Goal: Information Seeking & Learning: Check status

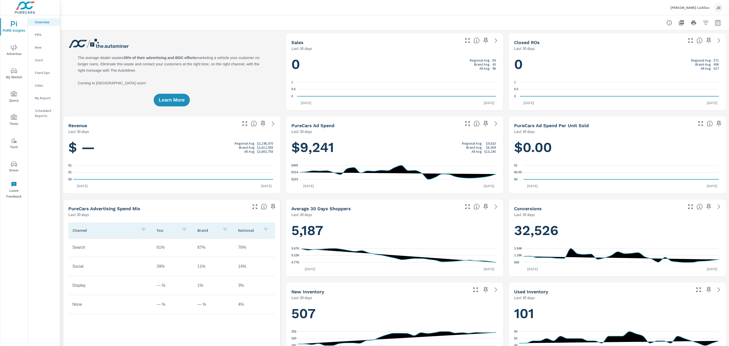
scroll to position [0, 0]
click at [722, 6] on div "JD" at bounding box center [718, 7] width 9 height 9
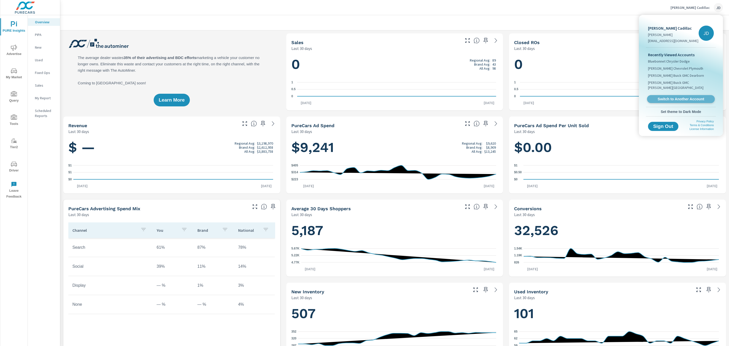
click at [692, 95] on link "Switch to Another Account" at bounding box center [681, 99] width 68 height 8
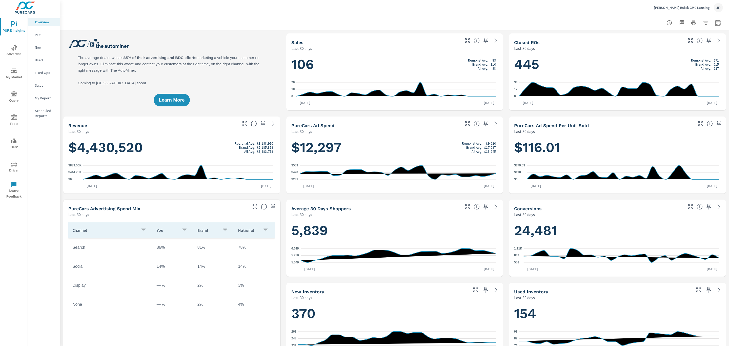
scroll to position [0, 0]
click at [11, 178] on div "PURE Insights Advertise My Market Query Tools Tier2 Driver Leave Feedback" at bounding box center [13, 108] width 27 height 186
click at [12, 166] on icon "nav menu" at bounding box center [14, 163] width 6 height 5
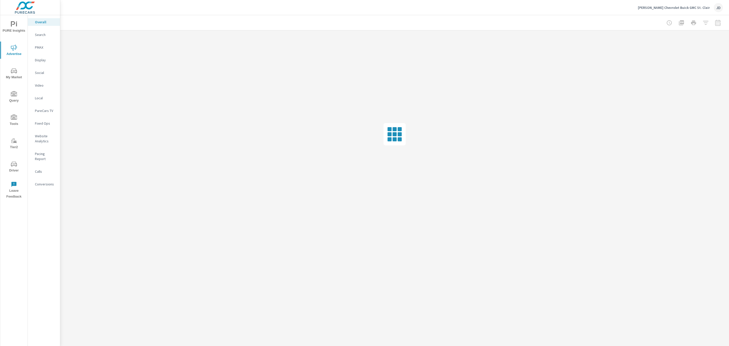
click at [42, 72] on p "Social" at bounding box center [45, 72] width 21 height 5
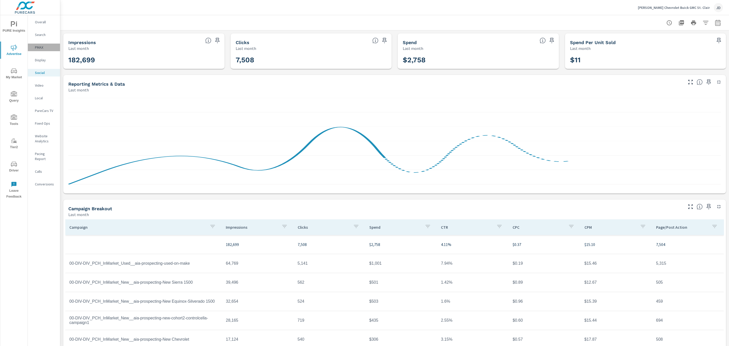
click at [44, 46] on p "PMAX" at bounding box center [45, 47] width 21 height 5
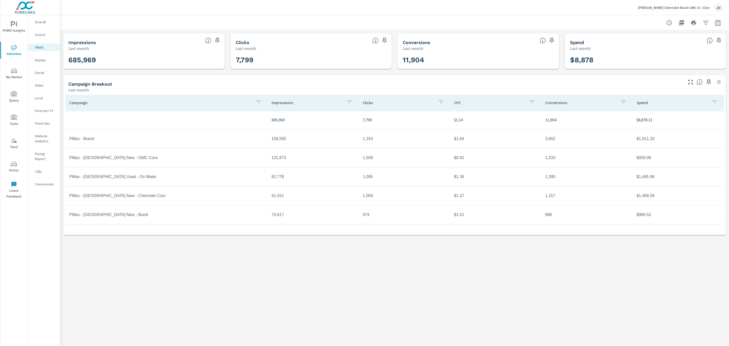
click at [723, 21] on div at bounding box center [394, 22] width 669 height 15
click at [714, 21] on button "button" at bounding box center [718, 23] width 10 height 10
click at [693, 43] on select "Custom [DATE] Last week Last 7 days Last 14 days Last 30 days Last 45 days Last…" at bounding box center [677, 44] width 51 height 10
click at [652, 39] on select "Custom [DATE] Last week Last 7 days Last 14 days Last 30 days Last 45 days Last…" at bounding box center [677, 44] width 51 height 10
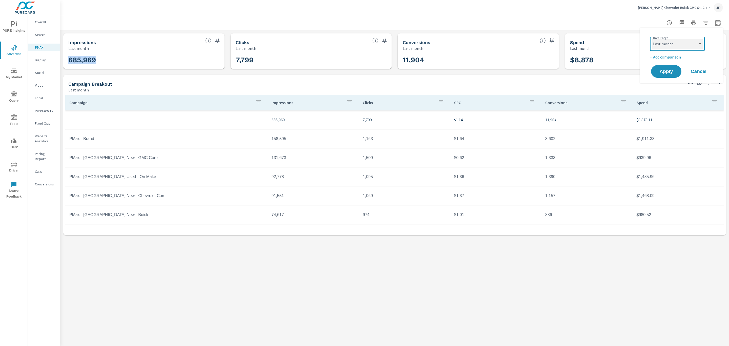
select select "Last 7 days"
click at [668, 72] on span "Apply" at bounding box center [666, 71] width 21 height 5
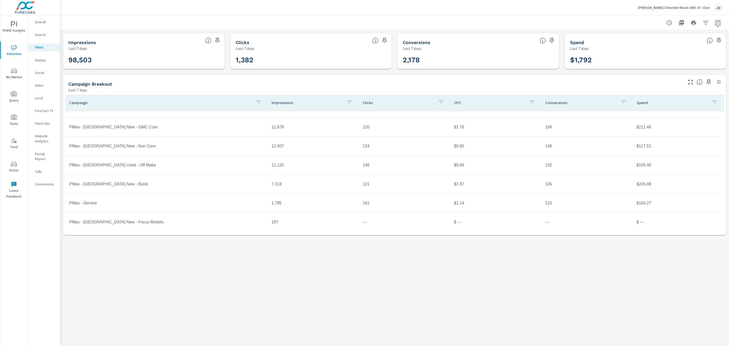
scroll to position [75, 0]
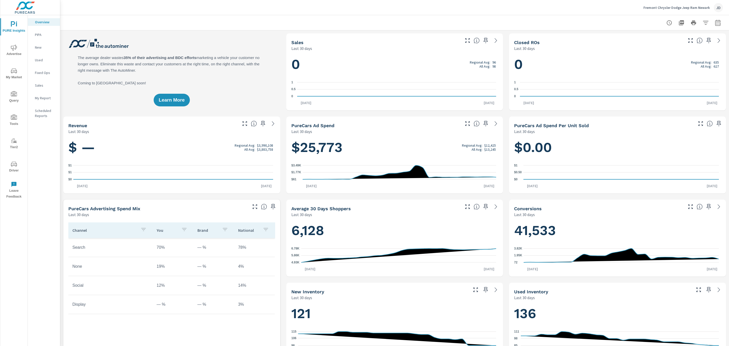
scroll to position [0, 0]
click at [14, 55] on span "Advertise" at bounding box center [14, 51] width 24 height 12
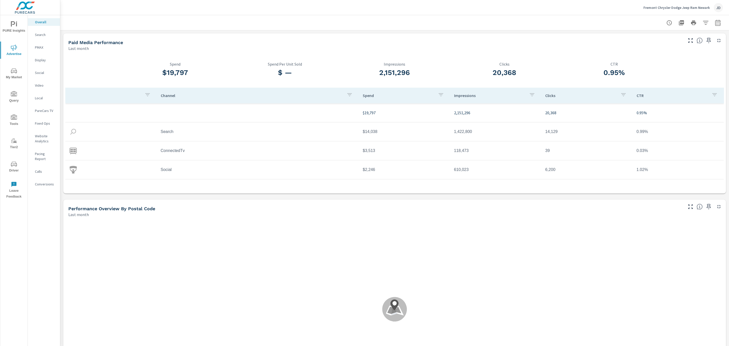
click at [46, 181] on p "Conversions" at bounding box center [45, 183] width 21 height 5
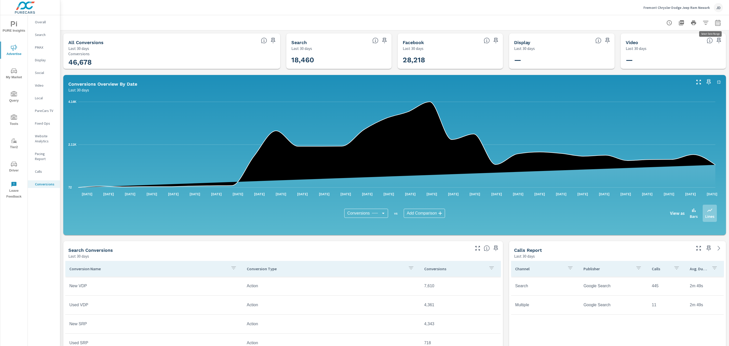
click at [716, 23] on icon "button" at bounding box center [717, 24] width 3 height 2
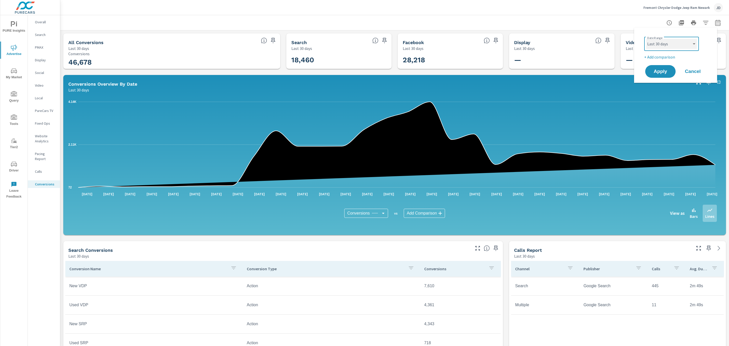
click at [696, 44] on select "Custom [DATE] Last week Last 7 days Last 14 days Last 30 days Last 45 days Last…" at bounding box center [671, 44] width 51 height 10
click at [646, 39] on select "Custom [DATE] Last week Last 7 days Last 14 days Last 30 days Last 45 days Last…" at bounding box center [671, 44] width 51 height 10
click at [679, 40] on select "Custom [DATE] Last week Last 7 days Last 14 days Last 30 days Last 45 days Last…" at bounding box center [671, 44] width 51 height 10
click at [646, 39] on select "Custom [DATE] Last week Last 7 days Last 14 days Last 30 days Last 45 days Last…" at bounding box center [671, 44] width 51 height 10
select select "Last 7 days"
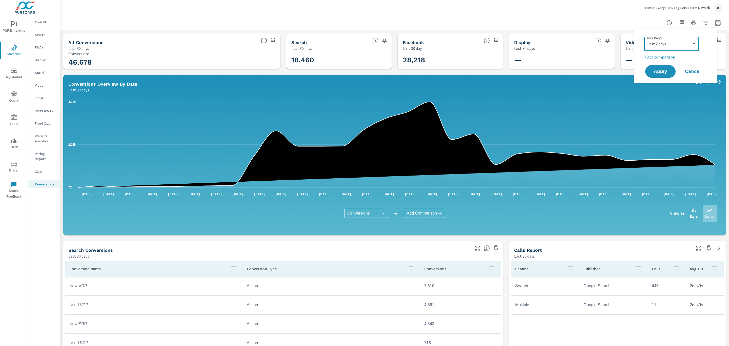
click at [662, 55] on p "+ Add comparison" at bounding box center [676, 57] width 65 height 6
select select "Previous period"
click at [664, 84] on span "Apply" at bounding box center [660, 85] width 21 height 5
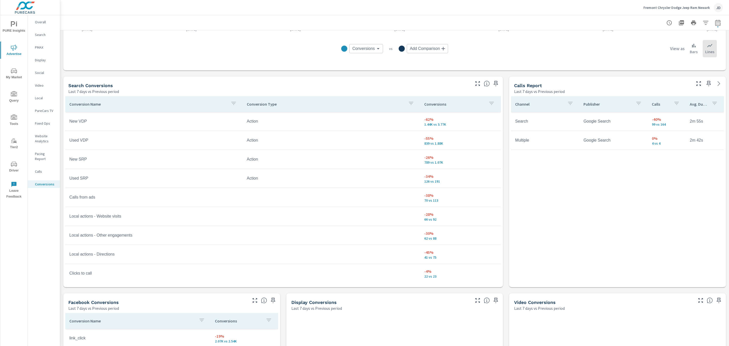
scroll to position [227, 0]
drag, startPoint x: 447, startPoint y: 125, endPoint x: 410, endPoint y: 120, distance: 37.2
click at [410, 120] on tr "New VDP Action -62% 1.44K vs 3.77K" at bounding box center [282, 121] width 435 height 19
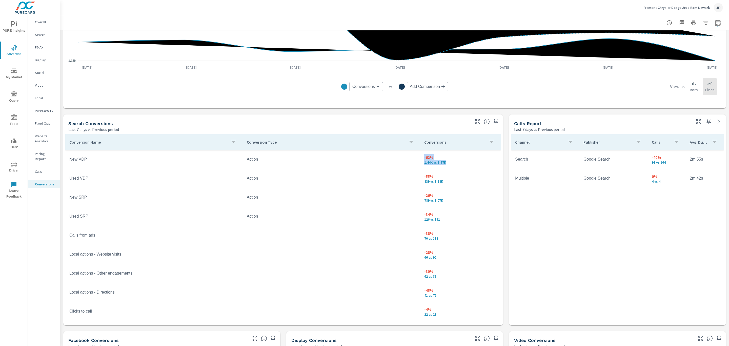
scroll to position [189, 0]
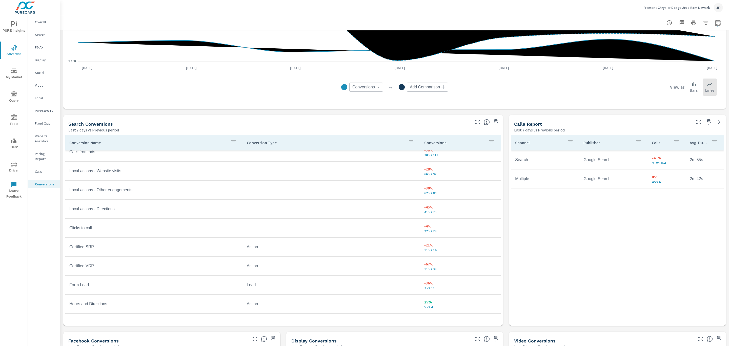
scroll to position [86, 0]
drag, startPoint x: 431, startPoint y: 254, endPoint x: 406, endPoint y: 252, distance: 24.5
click at [406, 252] on tr "Form Lead Lead -36% 7 vs 11" at bounding box center [282, 251] width 435 height 19
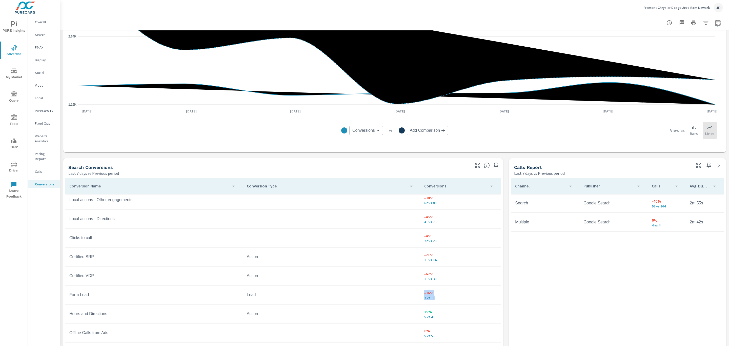
scroll to position [140, 0]
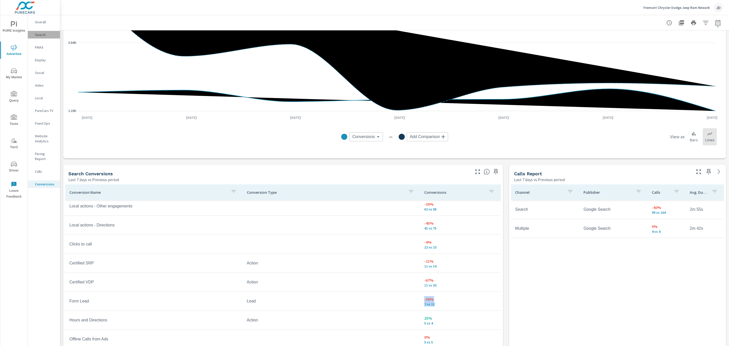
click at [42, 35] on p "Search" at bounding box center [45, 34] width 21 height 5
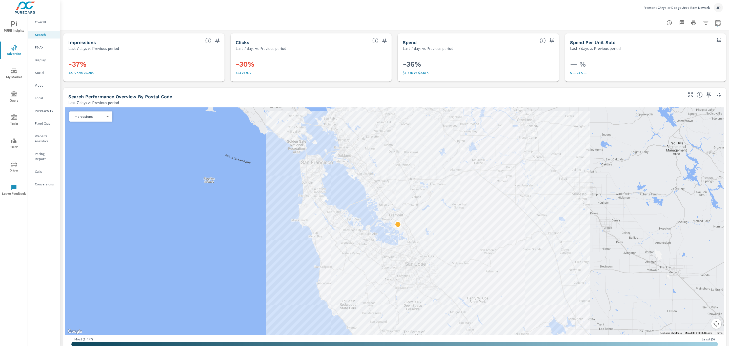
click at [410, 62] on h3 "-36%" at bounding box center [478, 64] width 151 height 9
drag, startPoint x: 410, startPoint y: 62, endPoint x: 425, endPoint y: 97, distance: 38.5
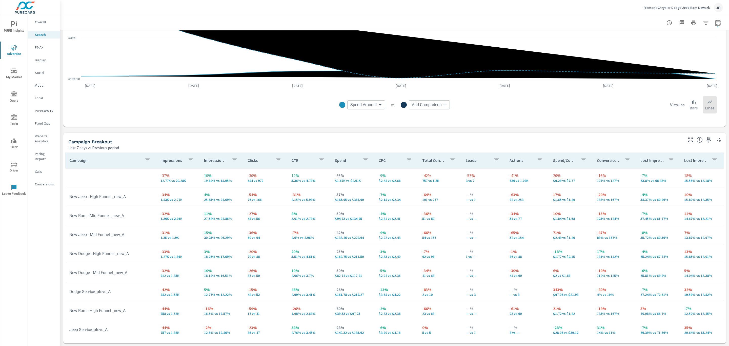
scroll to position [389, 0]
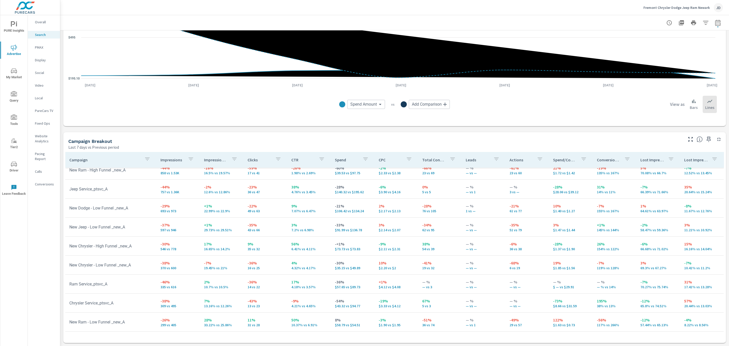
scroll to position [41, 0]
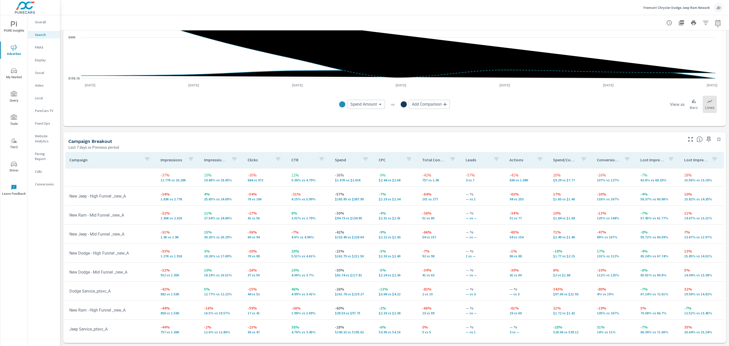
scroll to position [38, 0]
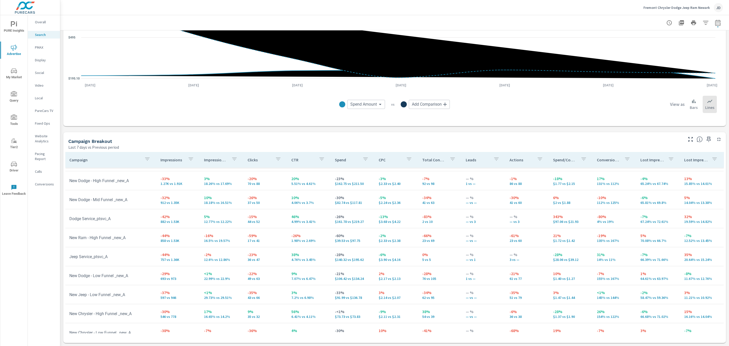
scroll to position [77, 0]
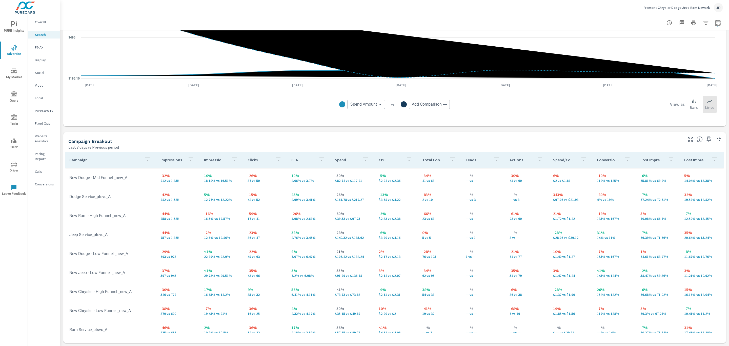
scroll to position [96, 0]
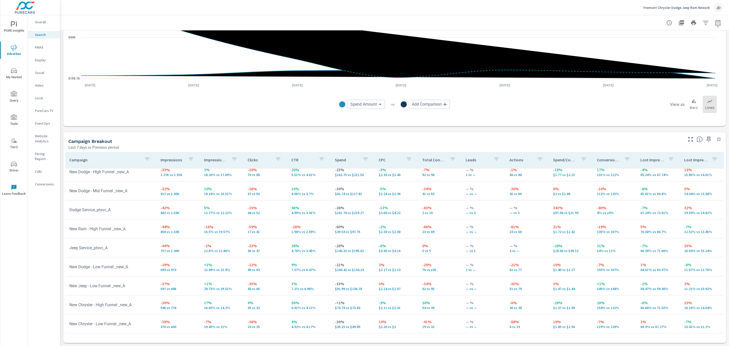
scroll to position [77, 0]
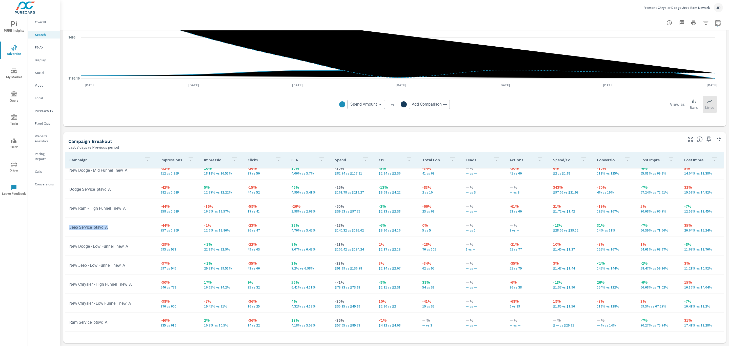
drag, startPoint x: 115, startPoint y: 227, endPoint x: 69, endPoint y: 230, distance: 46.2
click at [69, 230] on td "Jeep Service_ptsvc_A" at bounding box center [110, 227] width 91 height 13
click at [717, 26] on span "button" at bounding box center [717, 26] width 1 height 1
select select "Last 7 days"
select select "Previous period"
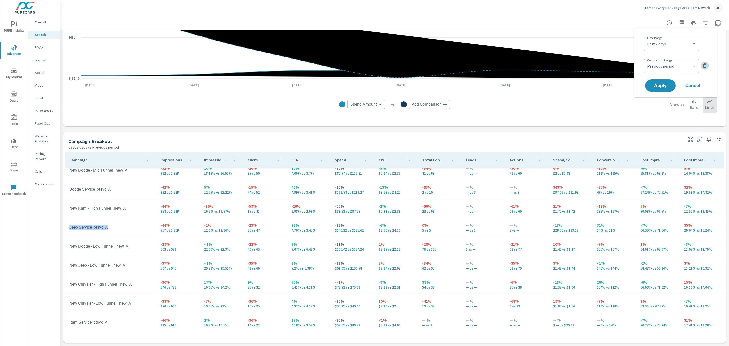
click at [708, 64] on icon "button" at bounding box center [705, 66] width 6 height 6
click at [667, 72] on span "Apply" at bounding box center [660, 71] width 21 height 5
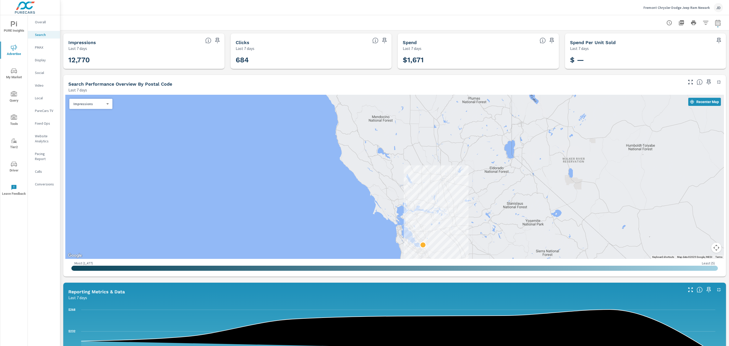
scroll to position [224, 0]
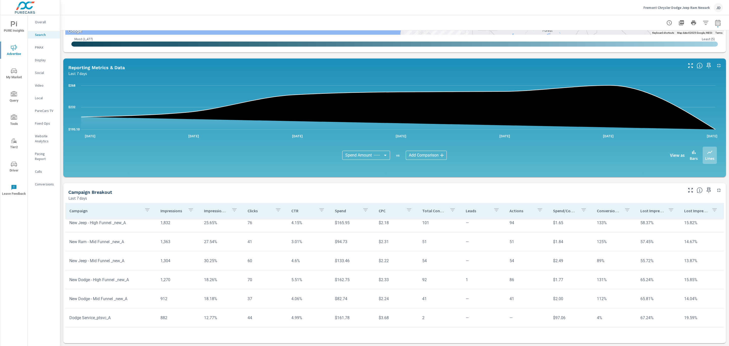
scroll to position [24, 0]
click at [715, 23] on icon "button" at bounding box center [718, 23] width 6 height 6
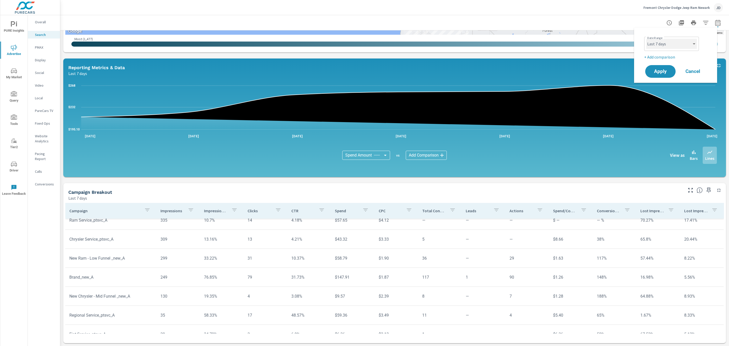
click at [694, 45] on select "Custom [DATE] Last week Last 7 days Last 14 days Last 30 days Last 45 days Last…" at bounding box center [671, 44] width 51 height 10
click at [646, 39] on select "Custom [DATE] Last week Last 7 days Last 14 days Last 30 days Last 45 days Last…" at bounding box center [671, 44] width 51 height 10
select select "[DATE]"
click at [663, 69] on span "Apply" at bounding box center [660, 71] width 21 height 5
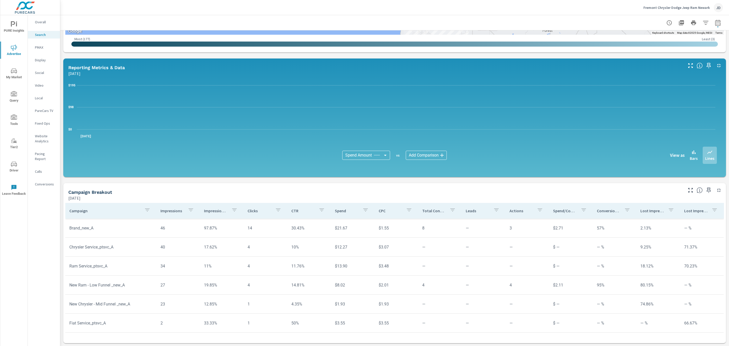
scroll to position [259, 0]
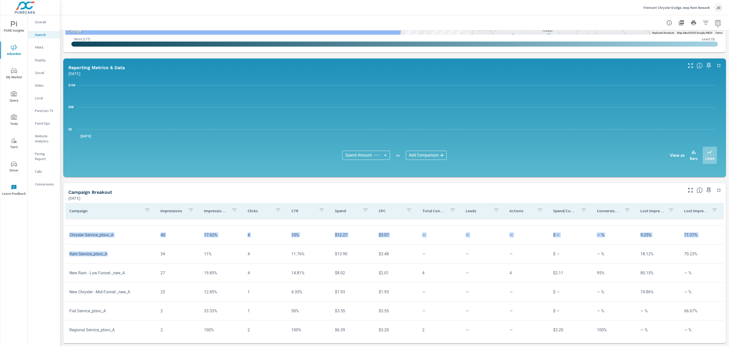
drag, startPoint x: 111, startPoint y: 255, endPoint x: 62, endPoint y: 258, distance: 49.5
click at [62, 258] on div "Impressions Yesterday 1,725 Clicks Yesterday 88 Spend Yesterday $195 Spend Per …" at bounding box center [394, 76] width 669 height 540
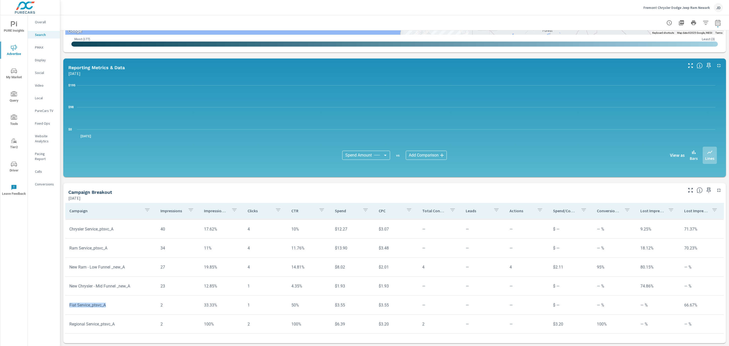
drag, startPoint x: 123, startPoint y: 303, endPoint x: 67, endPoint y: 298, distance: 56.4
click at [67, 298] on td "Fiat Service_ptsvc_A" at bounding box center [110, 304] width 91 height 13
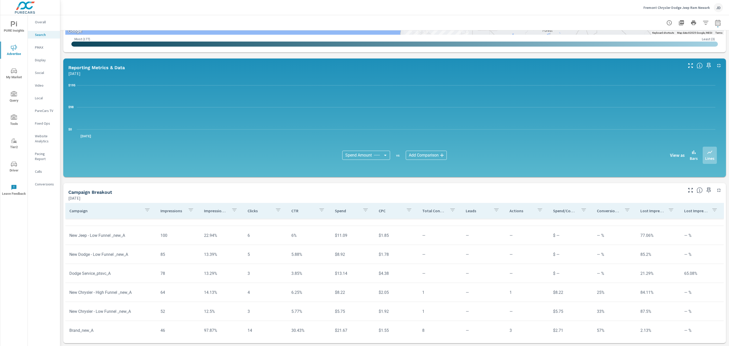
click at [124, 264] on tr "Dodge Service_ptsvc_A 78 13.29% 3 3.85% $13.14 $4.38 — — — $ — — % 21.29% 65.08%" at bounding box center [394, 273] width 658 height 19
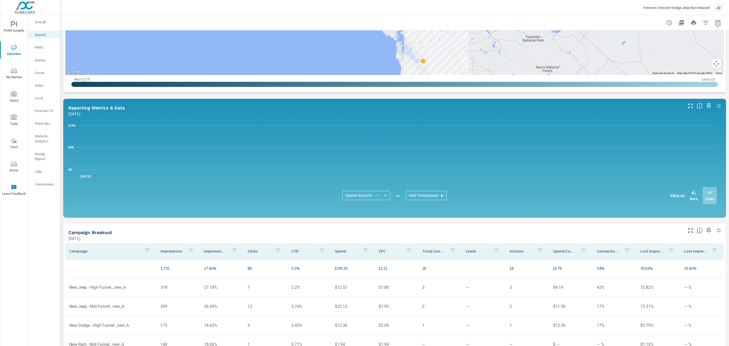
scroll to position [183, 0]
click at [15, 168] on span "Driver" at bounding box center [14, 167] width 24 height 12
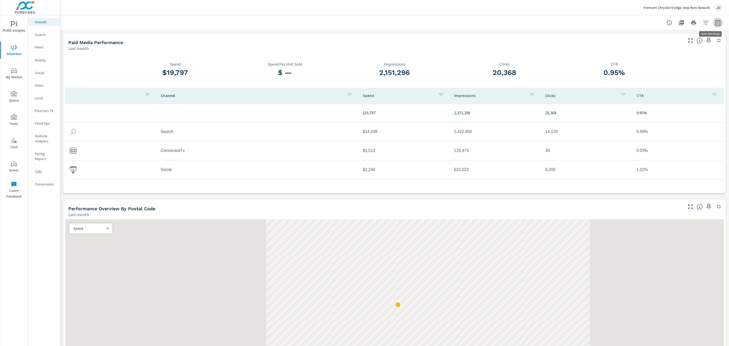
click at [715, 21] on icon "button" at bounding box center [718, 23] width 6 height 6
select select "Last month"
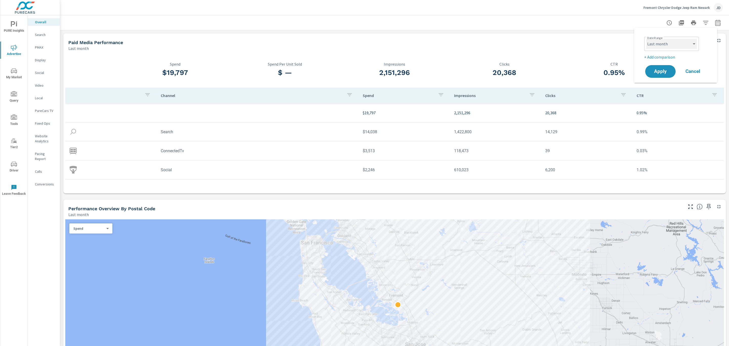
click at [686, 48] on select "Custom [DATE] Last week Last 7 days Last 14 days Last 30 days Last 45 days Last…" at bounding box center [671, 44] width 51 height 10
click at [686, 43] on select "Custom [DATE] Last week Last 7 days Last 14 days Last 30 days Last 45 days Last…" at bounding box center [671, 44] width 51 height 10
click at [665, 71] on span "Apply" at bounding box center [660, 71] width 21 height 5
drag, startPoint x: 188, startPoint y: 73, endPoint x: 151, endPoint y: 72, distance: 36.7
click at [151, 72] on h3 "$19,797" at bounding box center [175, 72] width 110 height 9
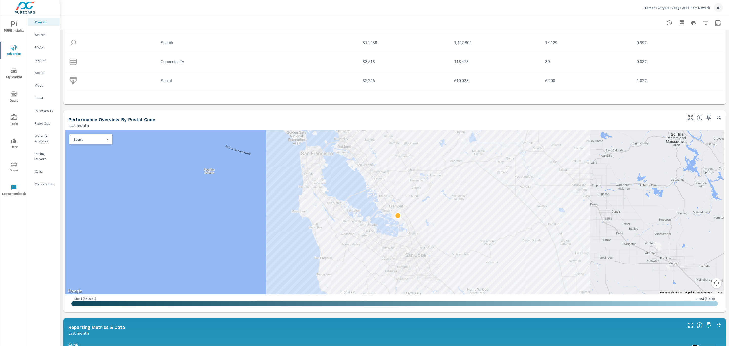
scroll to position [97, 0]
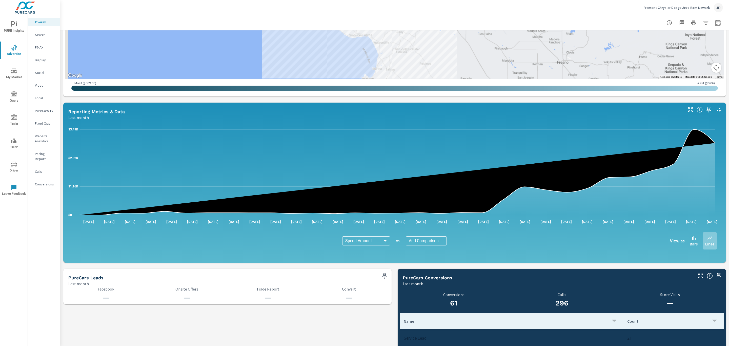
scroll to position [306, 0]
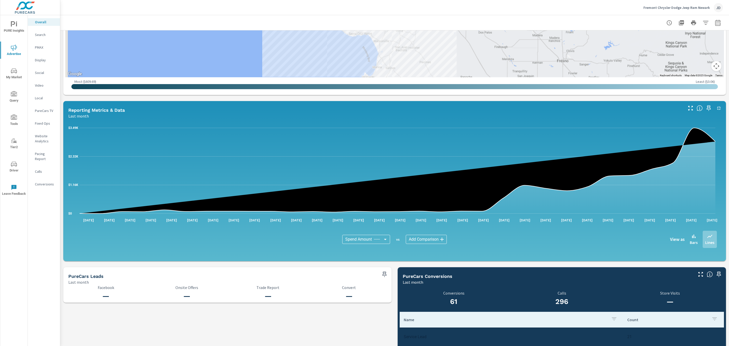
click at [346, 309] on div "Paid Media Performance Last month $19,797 Spend $ — Spend Per Unit Sold 2,151,2…" at bounding box center [394, 77] width 669 height 706
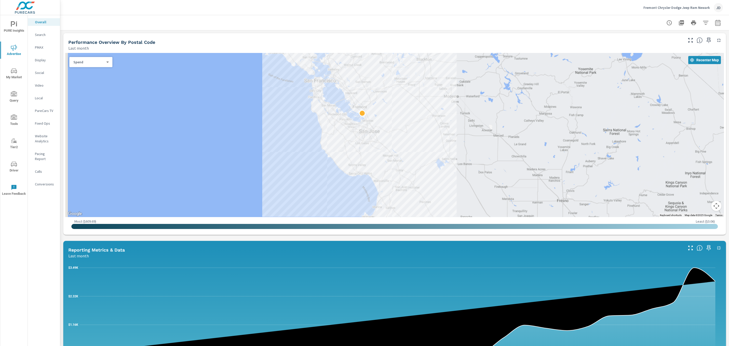
scroll to position [166, 0]
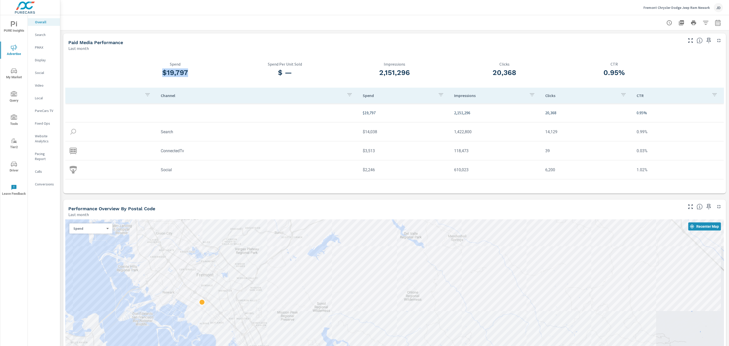
drag, startPoint x: 188, startPoint y: 73, endPoint x: 162, endPoint y: 71, distance: 25.2
click at [162, 71] on h3 "$19,797" at bounding box center [175, 72] width 110 height 9
click at [40, 33] on p "Search" at bounding box center [45, 34] width 21 height 5
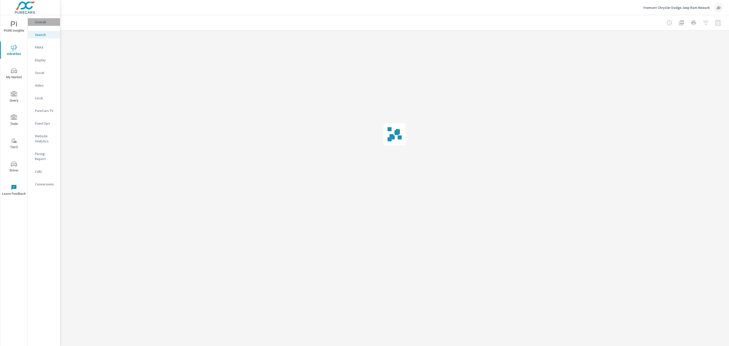
click at [44, 24] on p "Overall" at bounding box center [45, 21] width 21 height 5
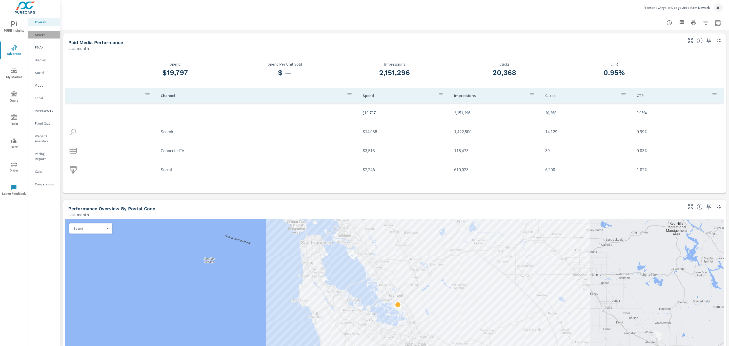
click at [44, 37] on div "Search" at bounding box center [44, 35] width 32 height 8
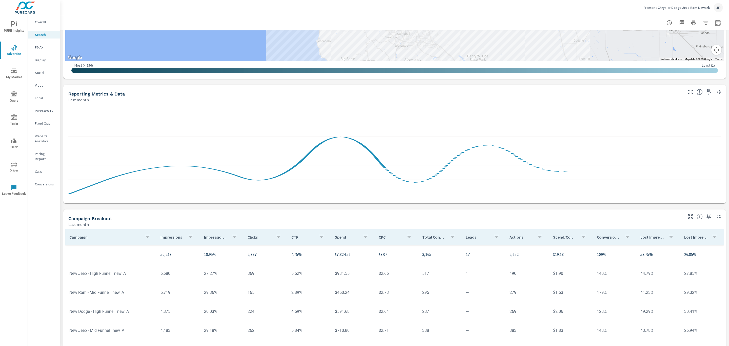
scroll to position [224, 0]
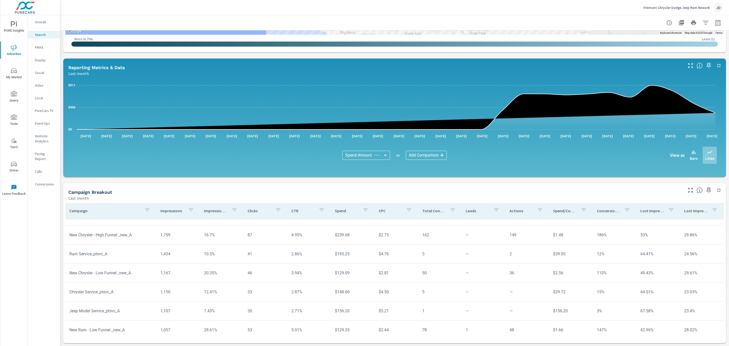
scroll to position [202, 0]
click at [38, 47] on p "PMAX" at bounding box center [45, 47] width 21 height 5
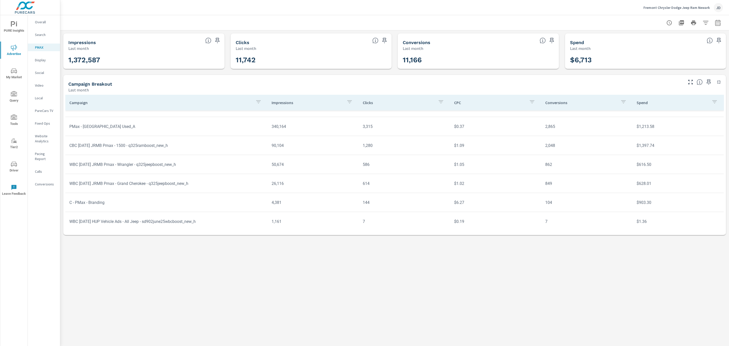
scroll to position [32, 0]
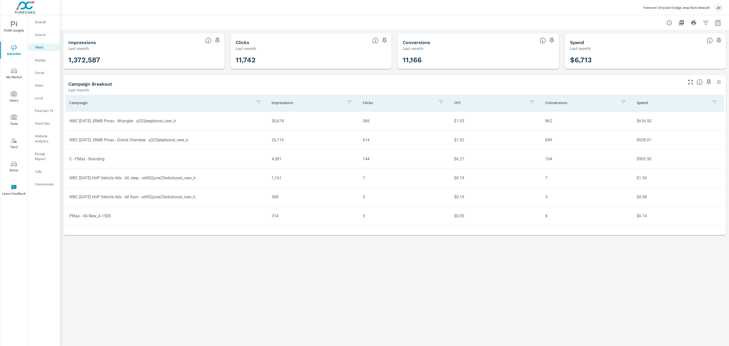
scroll to position [30, 0]
click at [12, 167] on icon "nav menu" at bounding box center [14, 164] width 6 height 6
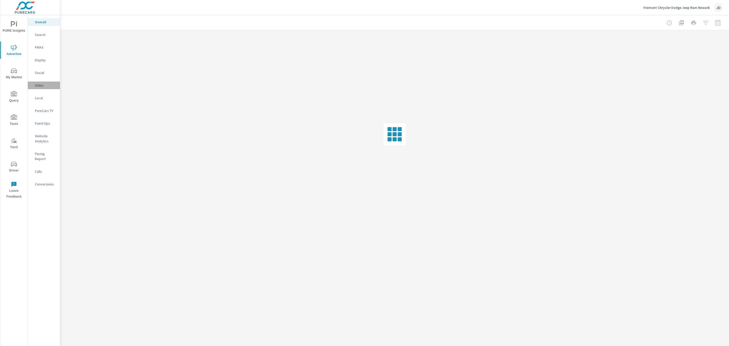
click at [41, 81] on div "Video" at bounding box center [44, 85] width 32 height 8
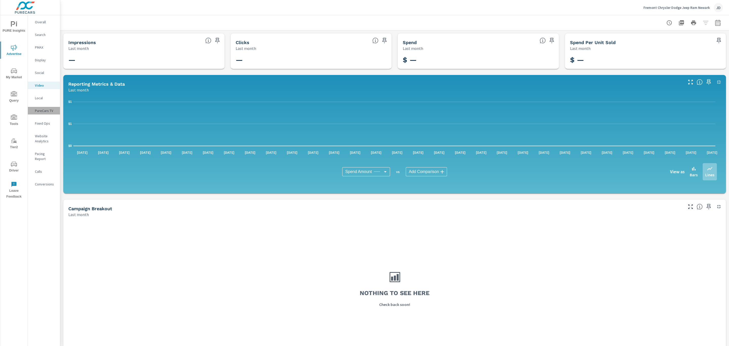
click at [45, 110] on p "PureCars TV" at bounding box center [45, 110] width 21 height 5
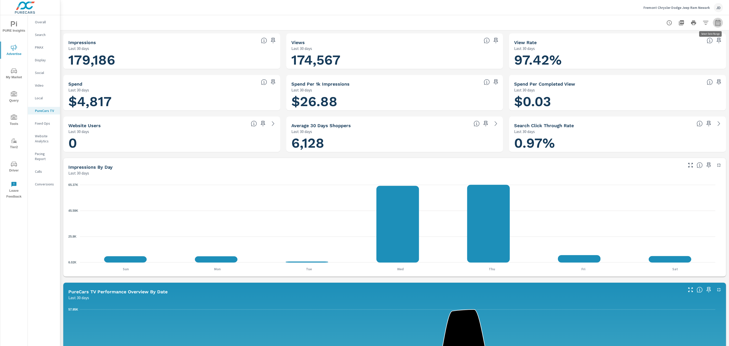
click at [715, 24] on icon "button" at bounding box center [718, 23] width 6 height 6
click at [690, 47] on select "Custom [DATE] Last week Last 7 days Last 14 days Last 30 days Last 45 days Last…" at bounding box center [671, 44] width 51 height 10
click at [646, 39] on select "Custom [DATE] Last week Last 7 days Last 14 days Last 30 days Last 45 days Last…" at bounding box center [671, 44] width 51 height 10
select select "Last month"
click at [658, 70] on span "Apply" at bounding box center [660, 71] width 21 height 5
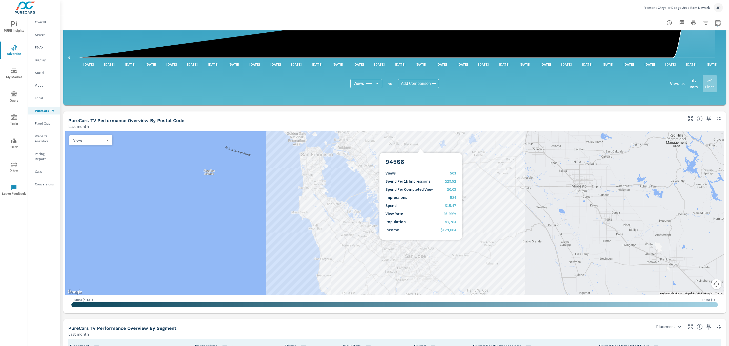
scroll to position [359, 0]
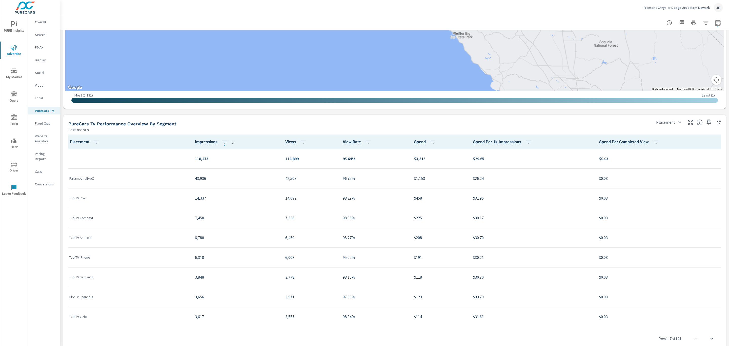
scroll to position [547, 0]
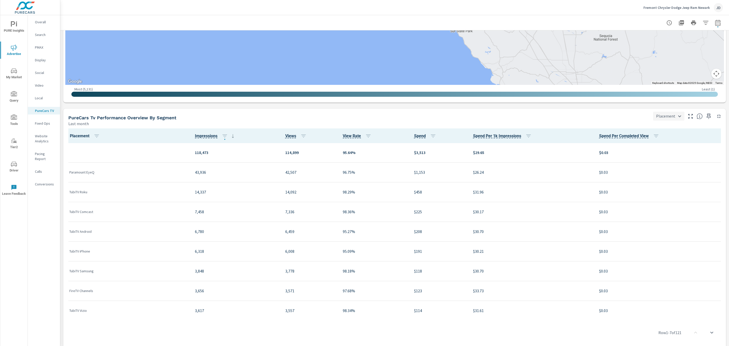
click at [669, 119] on body "PURE Insights Advertise My Market Query Tools Tier2 Driver Leave Feedback Overa…" at bounding box center [364, 173] width 729 height 346
click at [665, 150] on li "Postal Code" at bounding box center [663, 152] width 30 height 9
type input "Postal Code"
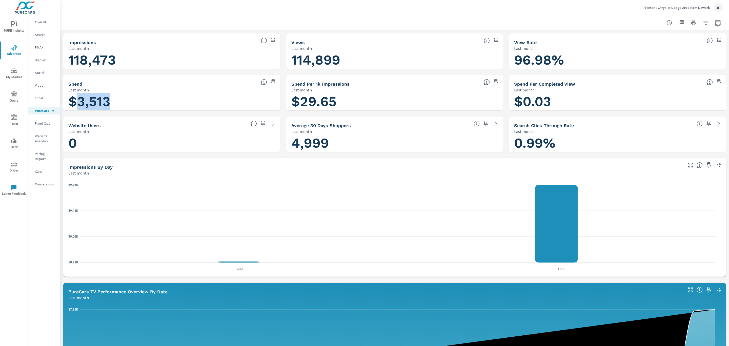
drag, startPoint x: 113, startPoint y: 104, endPoint x: 74, endPoint y: 107, distance: 39.6
click at [74, 107] on h1 "$3,513" at bounding box center [171, 101] width 207 height 17
click at [90, 97] on h1 "$3,513" at bounding box center [171, 101] width 207 height 17
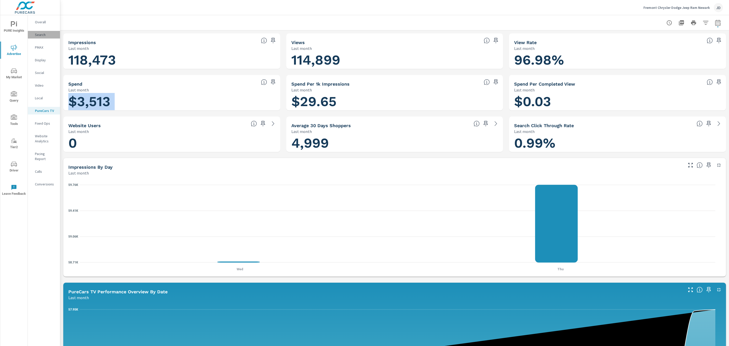
click at [40, 36] on p "Search" at bounding box center [45, 34] width 21 height 5
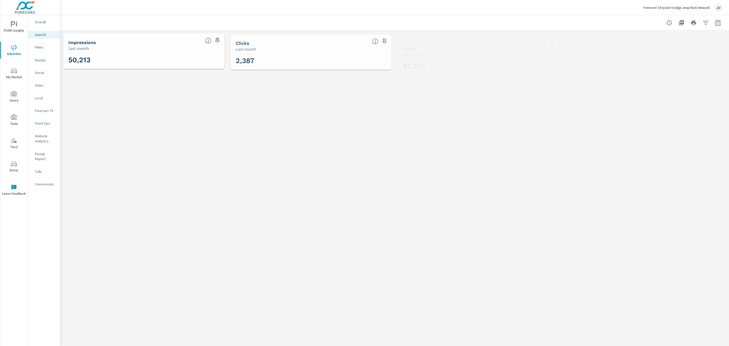
scroll to position [190, 0]
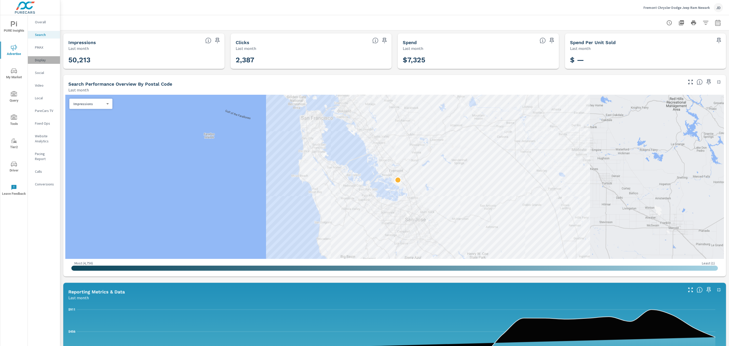
click at [42, 61] on p "Display" at bounding box center [45, 59] width 21 height 5
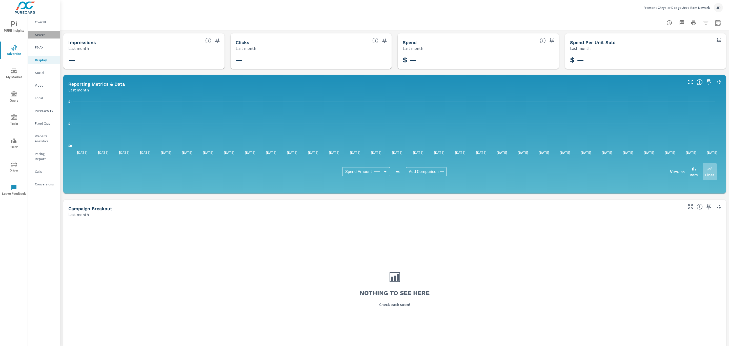
click at [42, 35] on p "Search" at bounding box center [45, 34] width 21 height 5
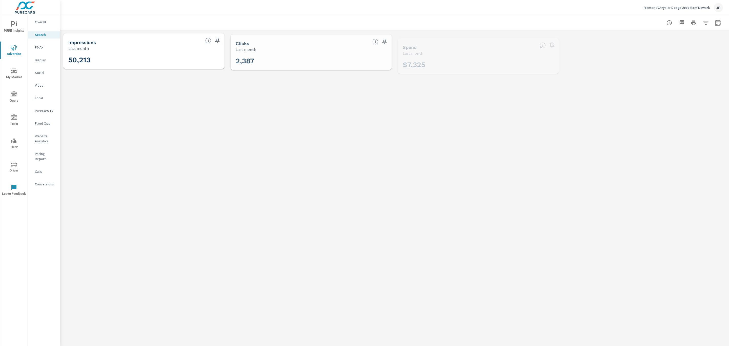
scroll to position [190, 0]
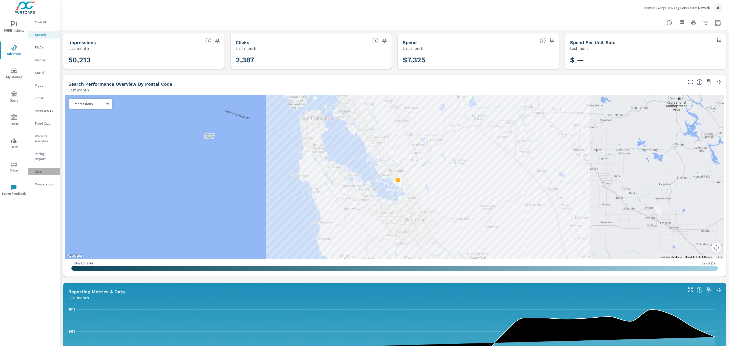
click at [40, 169] on p "Calls" at bounding box center [45, 171] width 21 height 5
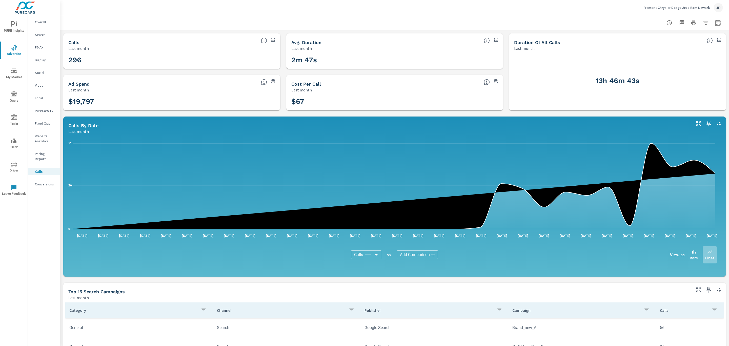
click at [79, 58] on h3 "296" at bounding box center [171, 60] width 207 height 9
click at [715, 22] on icon "button" at bounding box center [718, 23] width 6 height 6
select select "Last month"
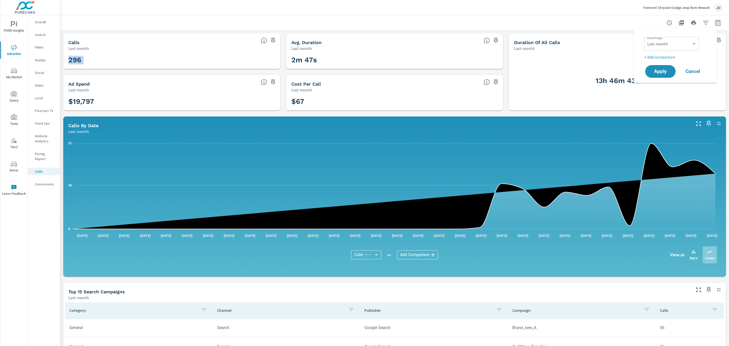
click at [715, 22] on icon "button" at bounding box center [718, 23] width 6 height 6
click at [716, 23] on icon "button" at bounding box center [717, 24] width 3 height 2
click at [693, 40] on select "Custom [DATE] Last week Last 7 days Last 14 days Last 30 days Last 45 days Last…" at bounding box center [671, 44] width 51 height 10
click at [646, 39] on select "Custom [DATE] Last week Last 7 days Last 14 days Last 30 days Last 45 days Last…" at bounding box center [671, 44] width 51 height 10
select select "Month to date"
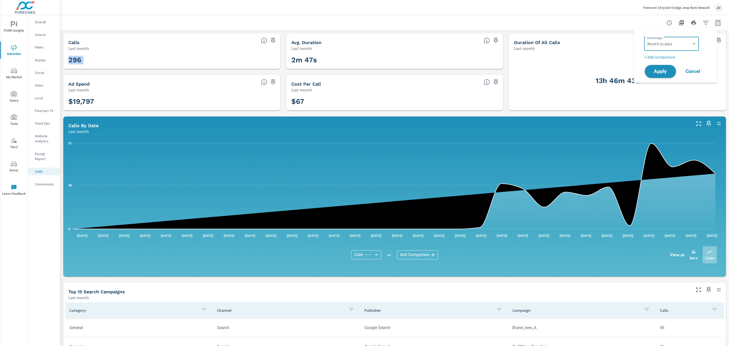
click at [659, 71] on span "Apply" at bounding box center [660, 71] width 21 height 5
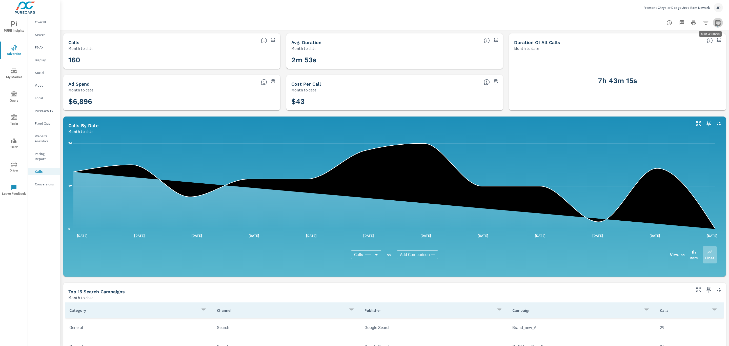
click at [715, 21] on button "button" at bounding box center [718, 23] width 10 height 10
click at [687, 50] on div "Custom [DATE] Last week Last 7 days Last 14 days Last 30 days Last 45 days Last…" at bounding box center [671, 44] width 55 height 14
click at [688, 41] on select "Custom [DATE] Last week Last 7 days Last 14 days Last 30 days Last 45 days Last…" at bounding box center [671, 44] width 51 height 10
click at [646, 39] on select "Custom [DATE] Last week Last 7 days Last 14 days Last 30 days Last 45 days Last…" at bounding box center [671, 44] width 51 height 10
select select "Last month"
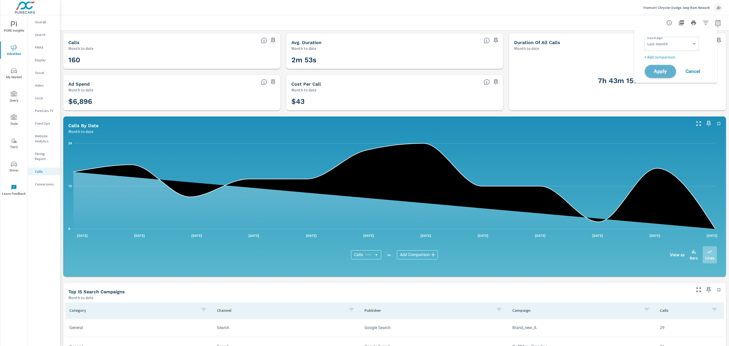
click at [658, 69] on span "Apply" at bounding box center [660, 71] width 21 height 5
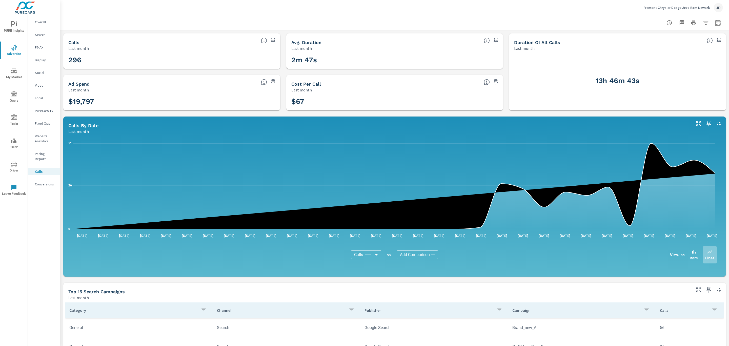
click at [77, 62] on h3 "296" at bounding box center [171, 60] width 207 height 9
click at [715, 21] on icon "button" at bounding box center [718, 23] width 6 height 6
click at [676, 45] on select "Custom [DATE] Last week Last 7 days Last 14 days Last 30 days Last 45 days Last…" at bounding box center [671, 44] width 51 height 10
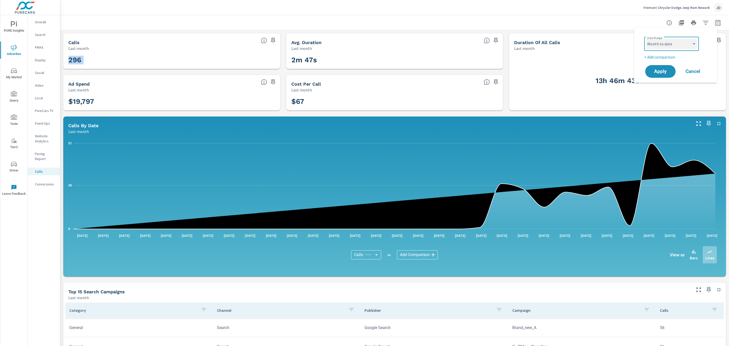
click at [646, 39] on select "Custom [DATE] Last week Last 7 days Last 14 days Last 30 days Last 45 days Last…" at bounding box center [671, 44] width 51 height 10
select select "Month to date"
click at [665, 69] on span "Apply" at bounding box center [660, 71] width 21 height 5
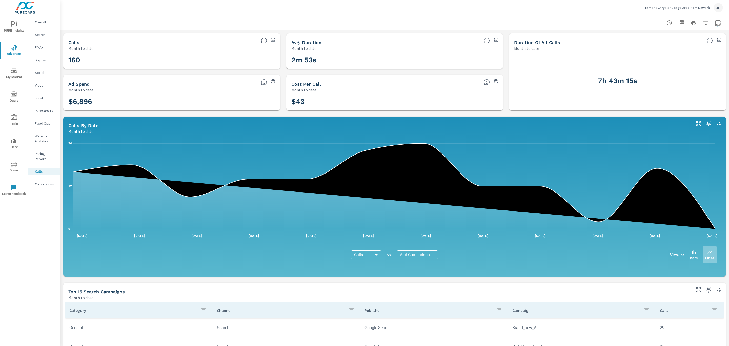
click at [84, 102] on h3 "$6,896" at bounding box center [171, 101] width 207 height 9
click at [98, 114] on div "Calls Month to date 160 Avg. Duration Month to date 2m 53s Duration of all Call…" at bounding box center [394, 279] width 669 height 498
click at [715, 25] on icon "button" at bounding box center [718, 23] width 6 height 6
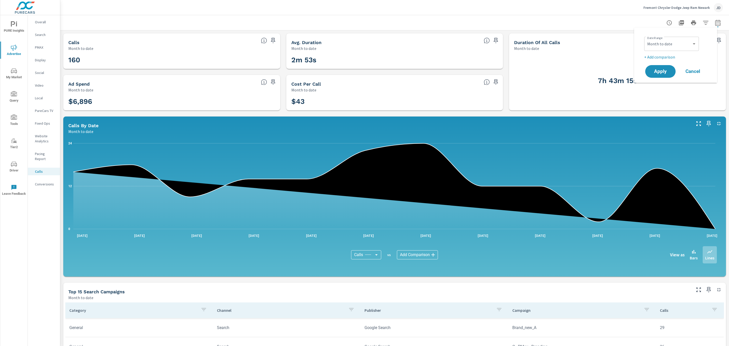
click at [680, 50] on div "Custom [DATE] Last week Last 7 days Last 14 days Last 30 days Last 45 days Last…" at bounding box center [671, 44] width 55 height 14
click at [685, 43] on select "Custom [DATE] Last week Last 7 days Last 14 days Last 30 days Last 45 days Last…" at bounding box center [671, 44] width 51 height 10
click at [646, 39] on select "Custom [DATE] Last week Last 7 days Last 14 days Last 30 days Last 45 days Last…" at bounding box center [671, 44] width 51 height 10
select select "Last month"
click at [668, 71] on span "Apply" at bounding box center [660, 71] width 21 height 5
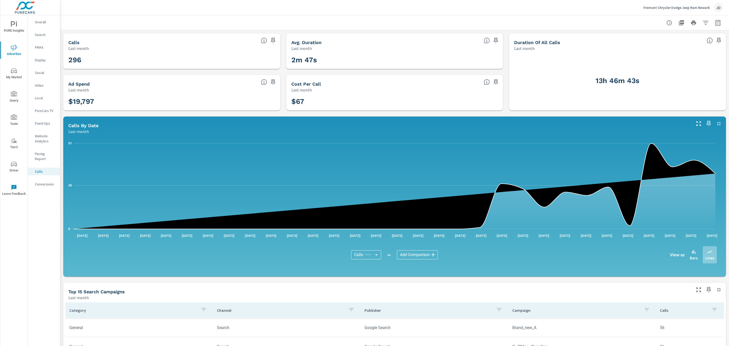
click at [715, 24] on icon "button" at bounding box center [718, 23] width 6 height 6
click at [690, 45] on select "Custom [DATE] Last week Last 7 days Last 14 days Last 30 days Last 45 days Last…" at bounding box center [671, 44] width 51 height 10
click at [646, 39] on select "Custom [DATE] Last week Last 7 days Last 14 days Last 30 days Last 45 days Last…" at bounding box center [671, 44] width 51 height 10
select select "Month to date"
click at [663, 72] on span "Apply" at bounding box center [660, 71] width 21 height 5
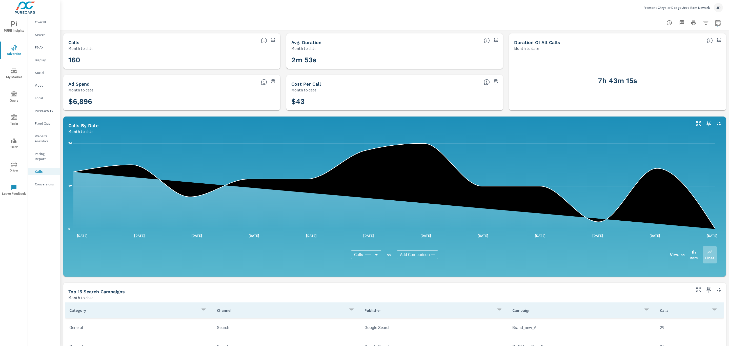
click at [82, 103] on h3 "$6,896" at bounding box center [171, 101] width 207 height 9
